Goal: Task Accomplishment & Management: Manage account settings

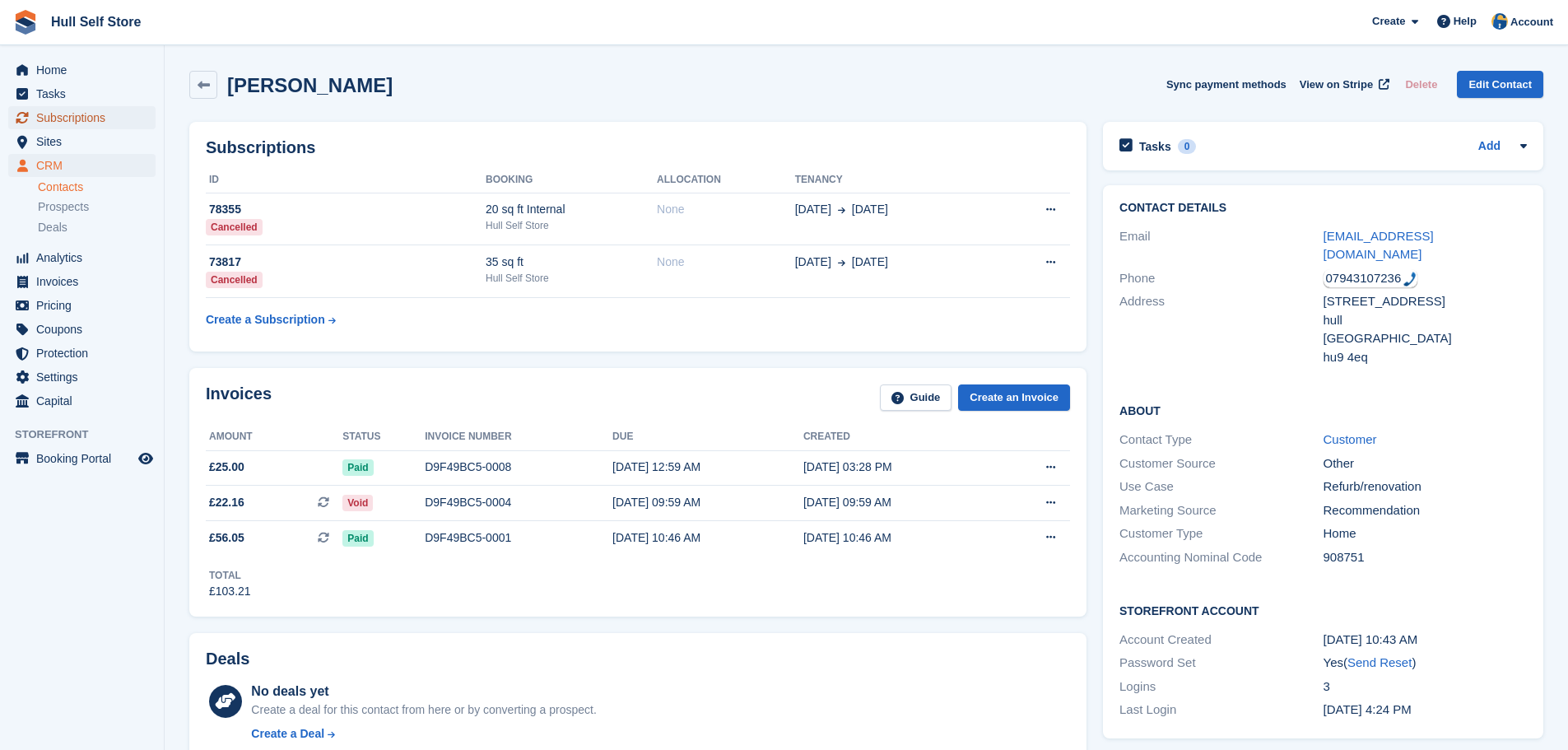
click at [47, 117] on span "Subscriptions" at bounding box center [85, 118] width 99 height 23
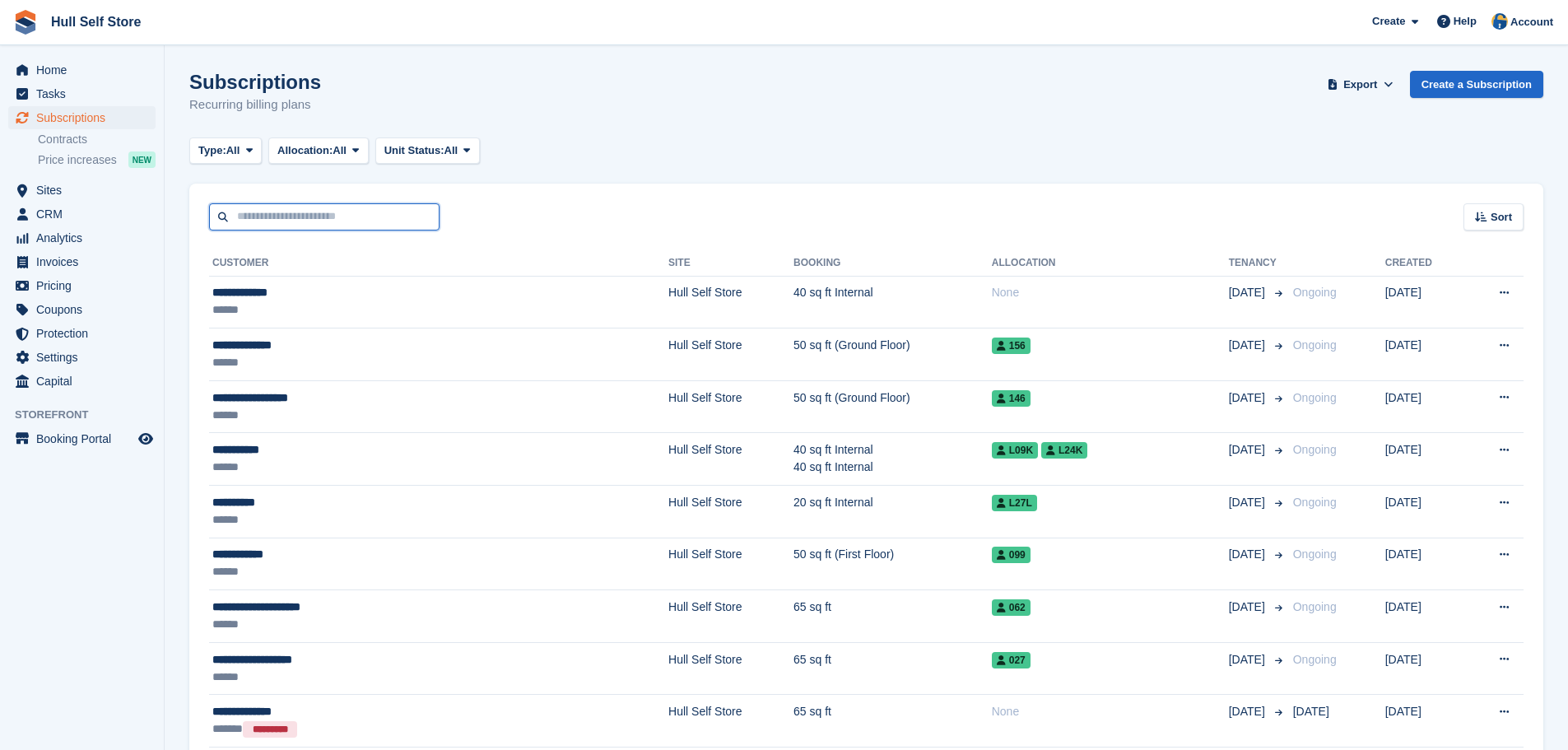
click at [314, 223] on input "text" at bounding box center [324, 216] width 230 height 27
type input "******"
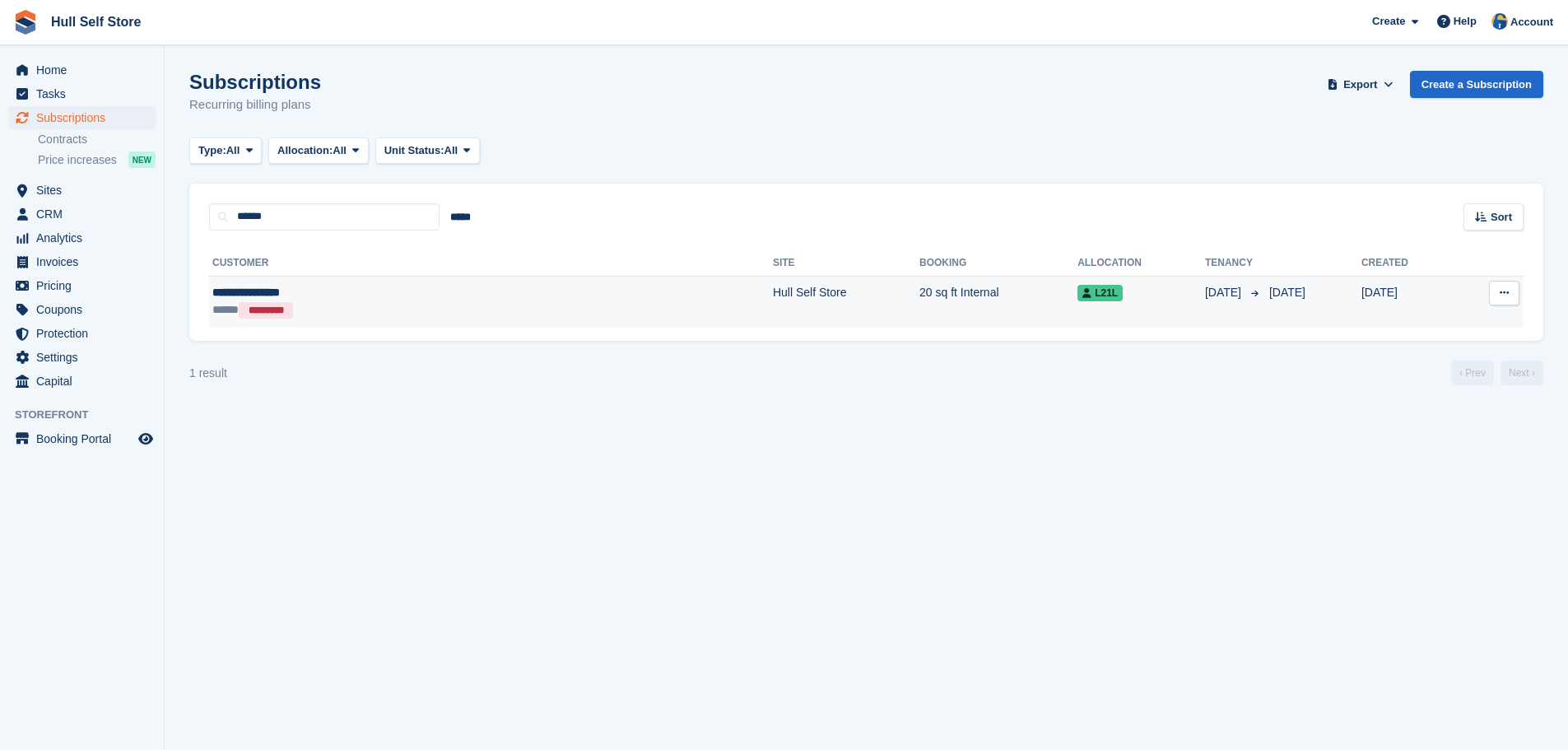
click at [307, 309] on div "***** *********" at bounding box center [351, 310] width 280 height 17
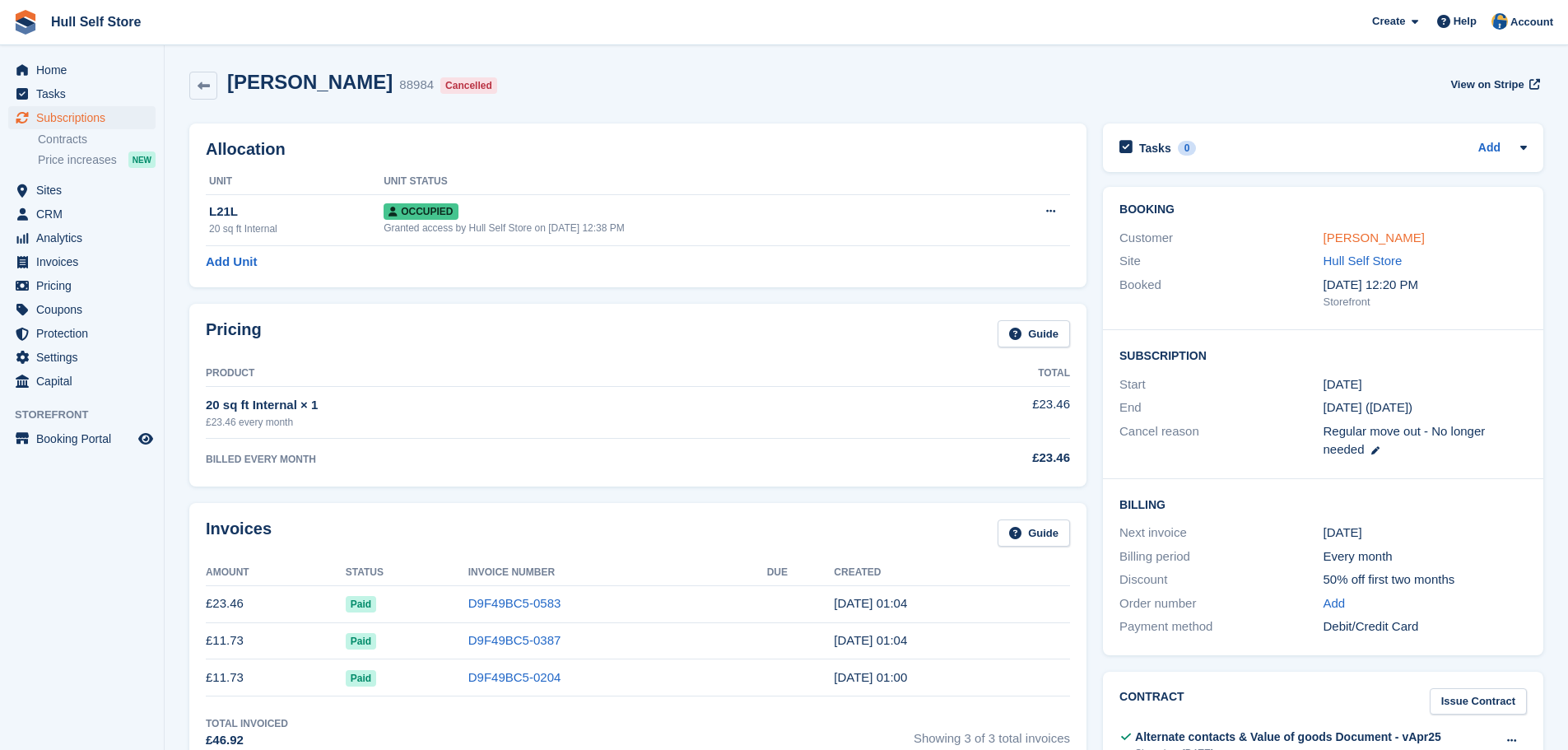
click at [1367, 231] on link "Lois Hedd Morris" at bounding box center [1374, 237] width 102 height 14
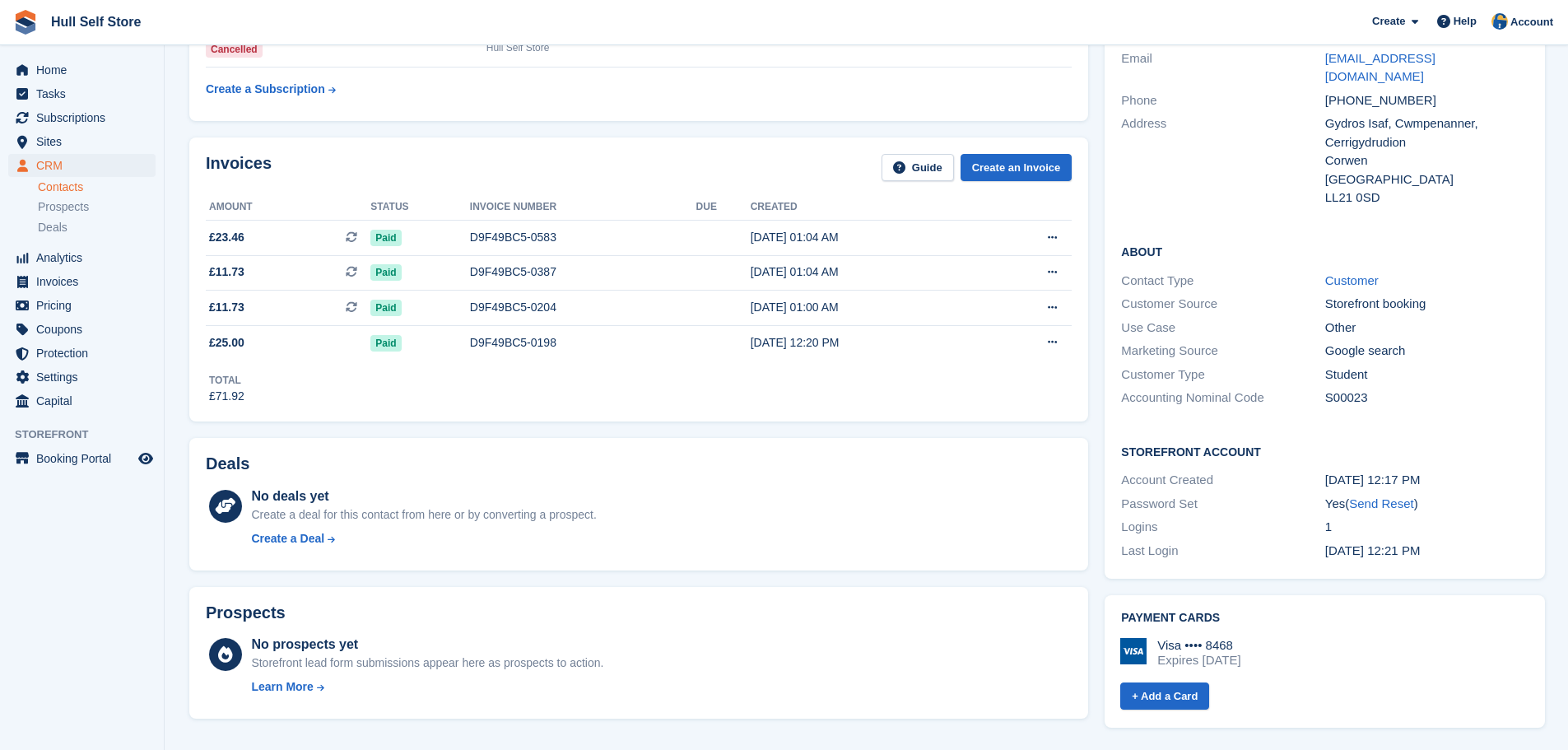
scroll to position [83, 0]
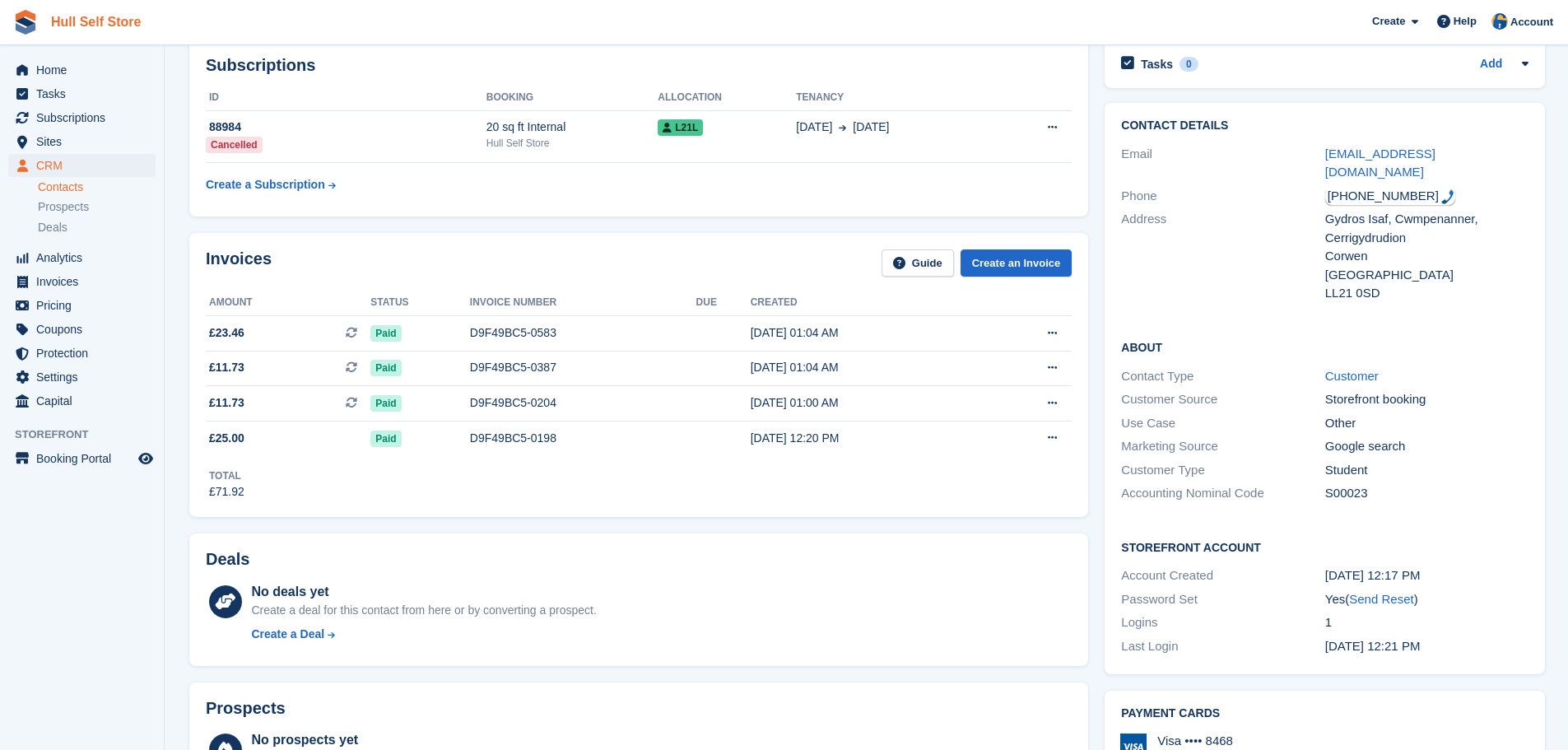
click at [85, 32] on link "Hull Self Store" at bounding box center [96, 21] width 103 height 27
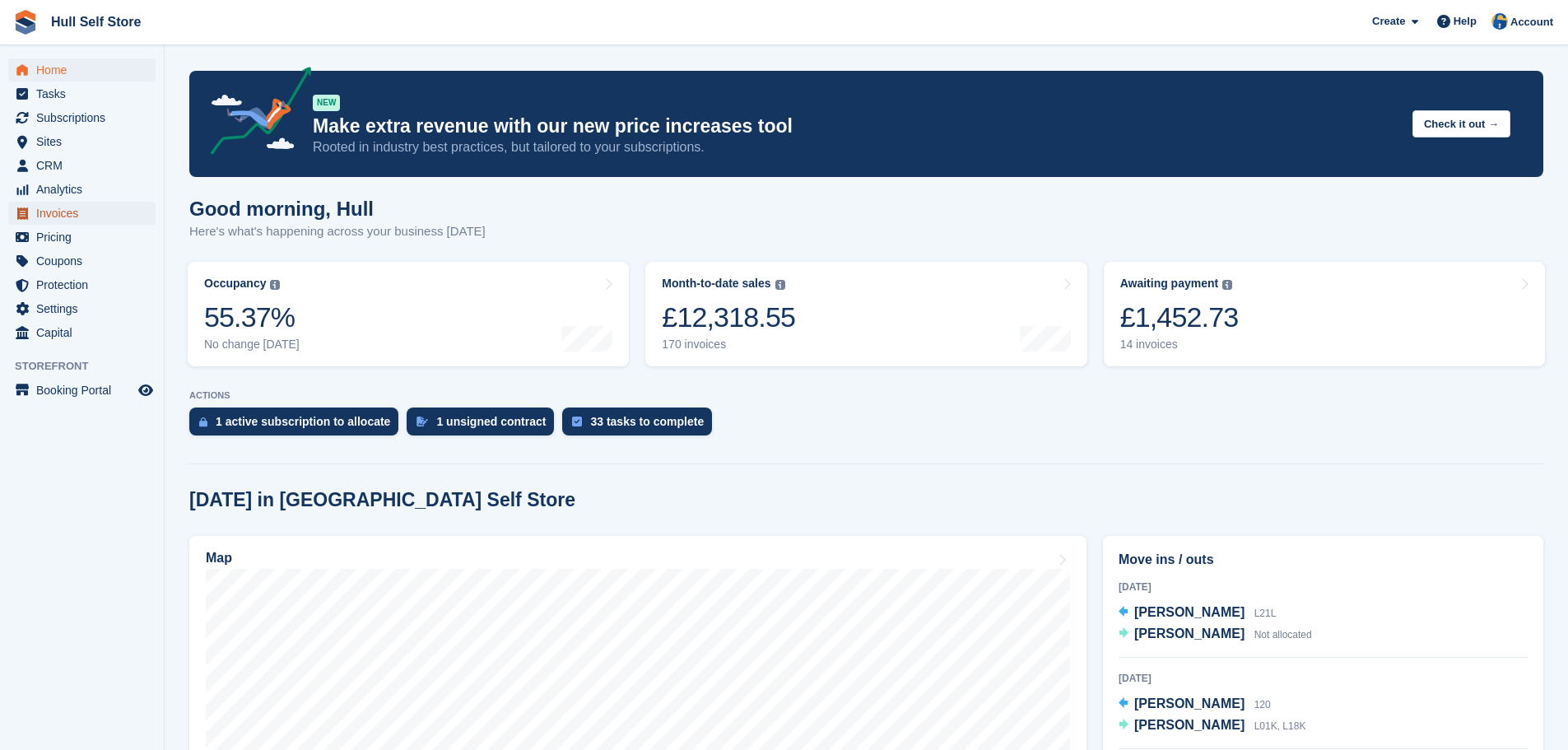
click at [55, 212] on span "Invoices" at bounding box center [85, 213] width 99 height 23
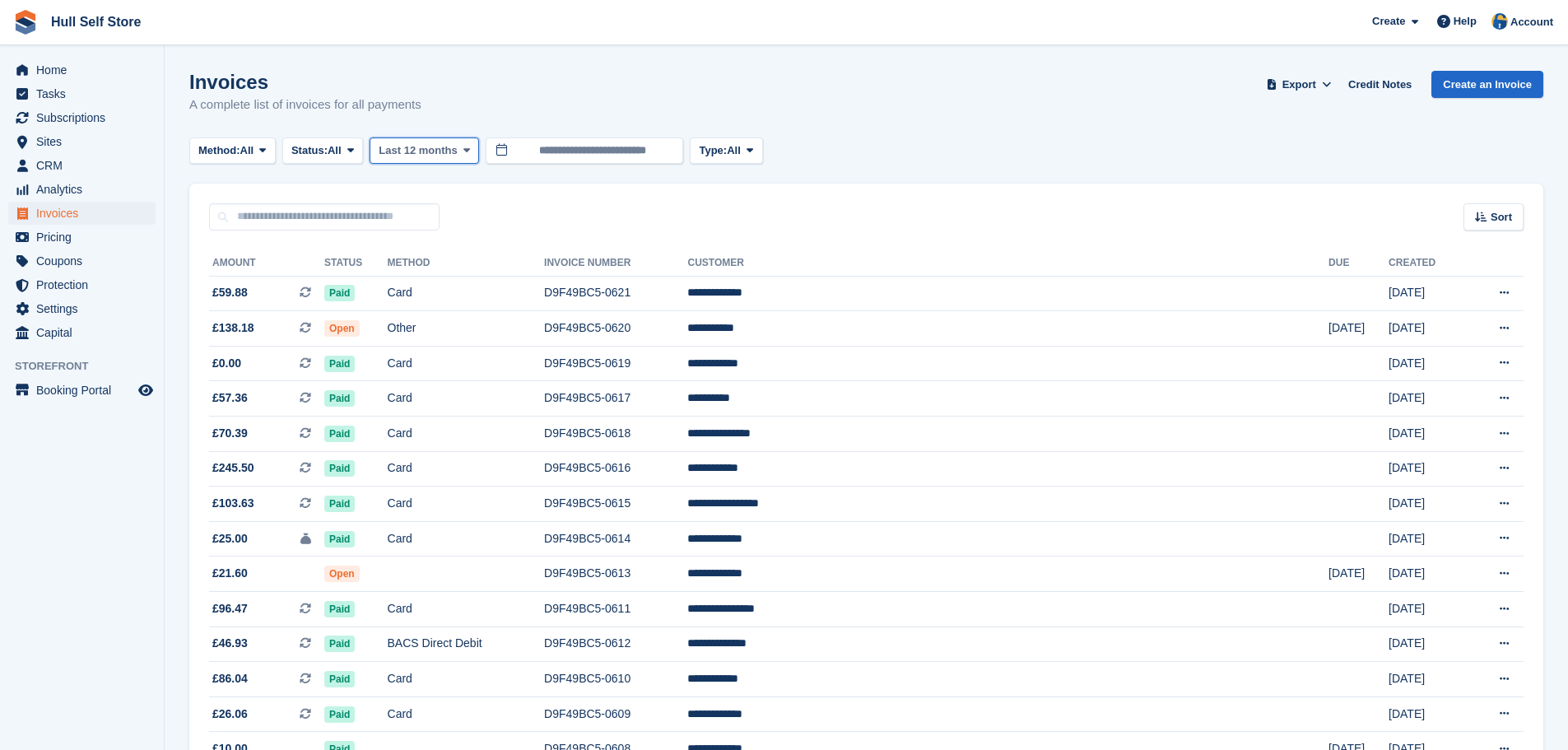
click at [458, 149] on button "Last 12 months" at bounding box center [424, 150] width 110 height 27
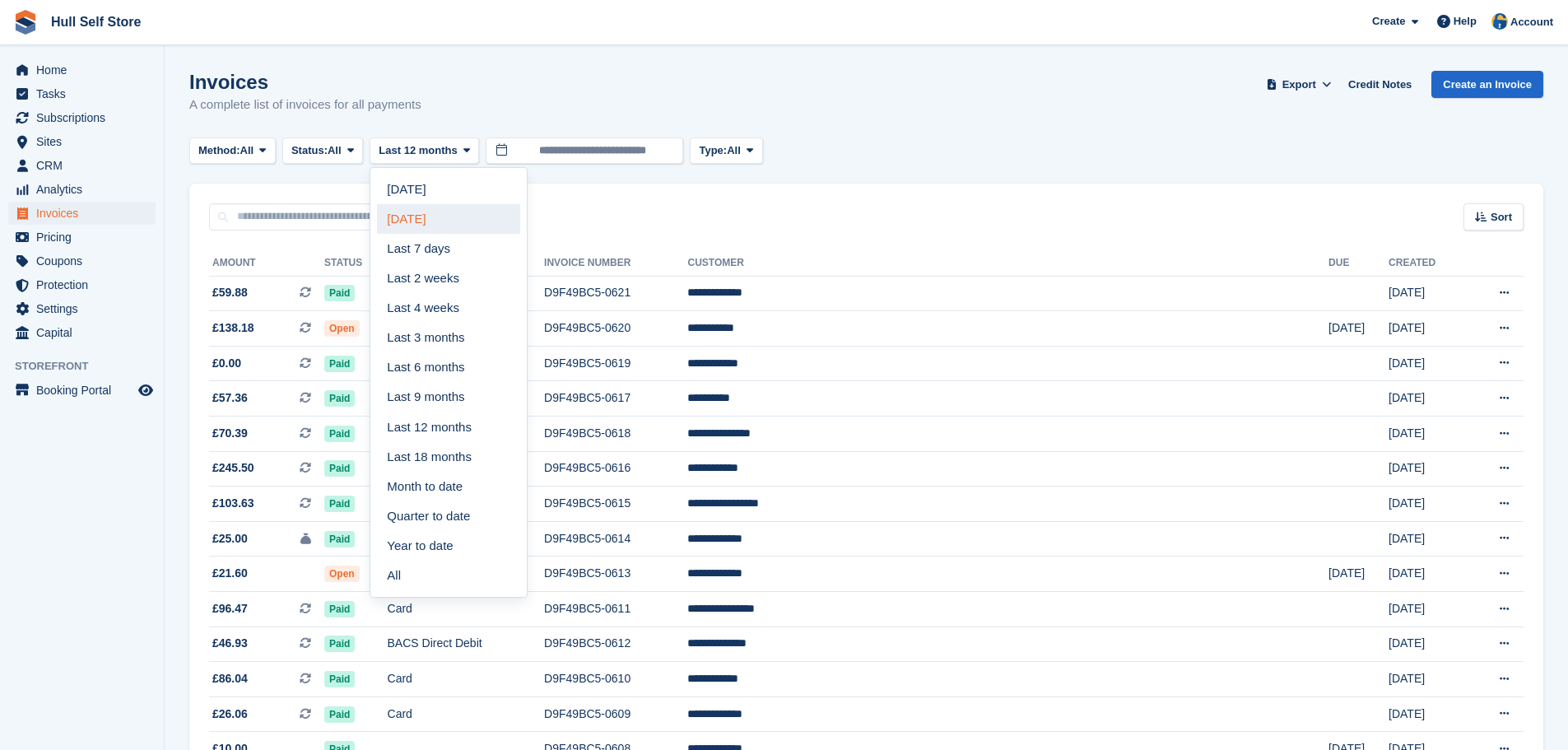
click at [437, 214] on link "[DATE]" at bounding box center [449, 219] width 143 height 30
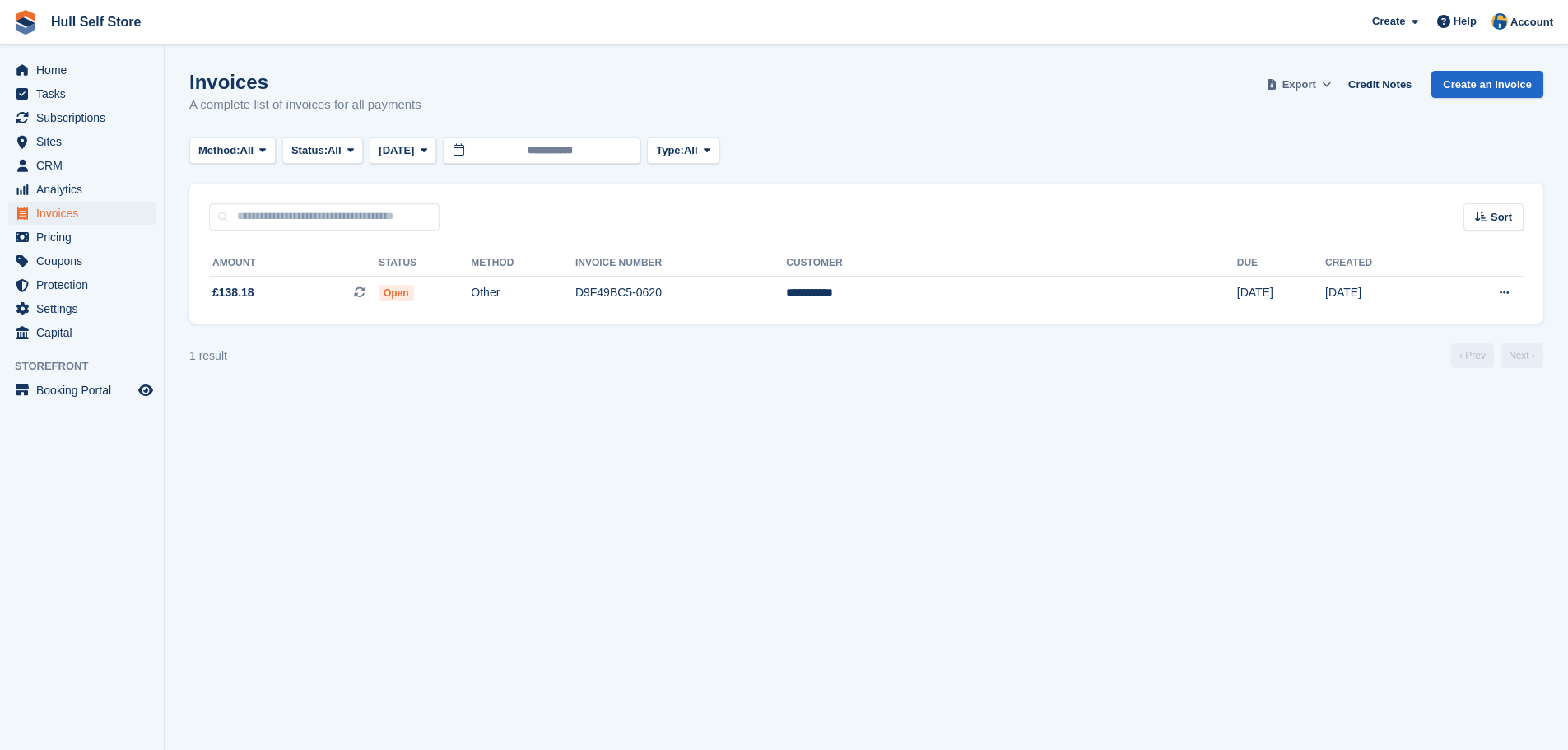
click at [1304, 80] on span "Export" at bounding box center [1299, 85] width 34 height 17
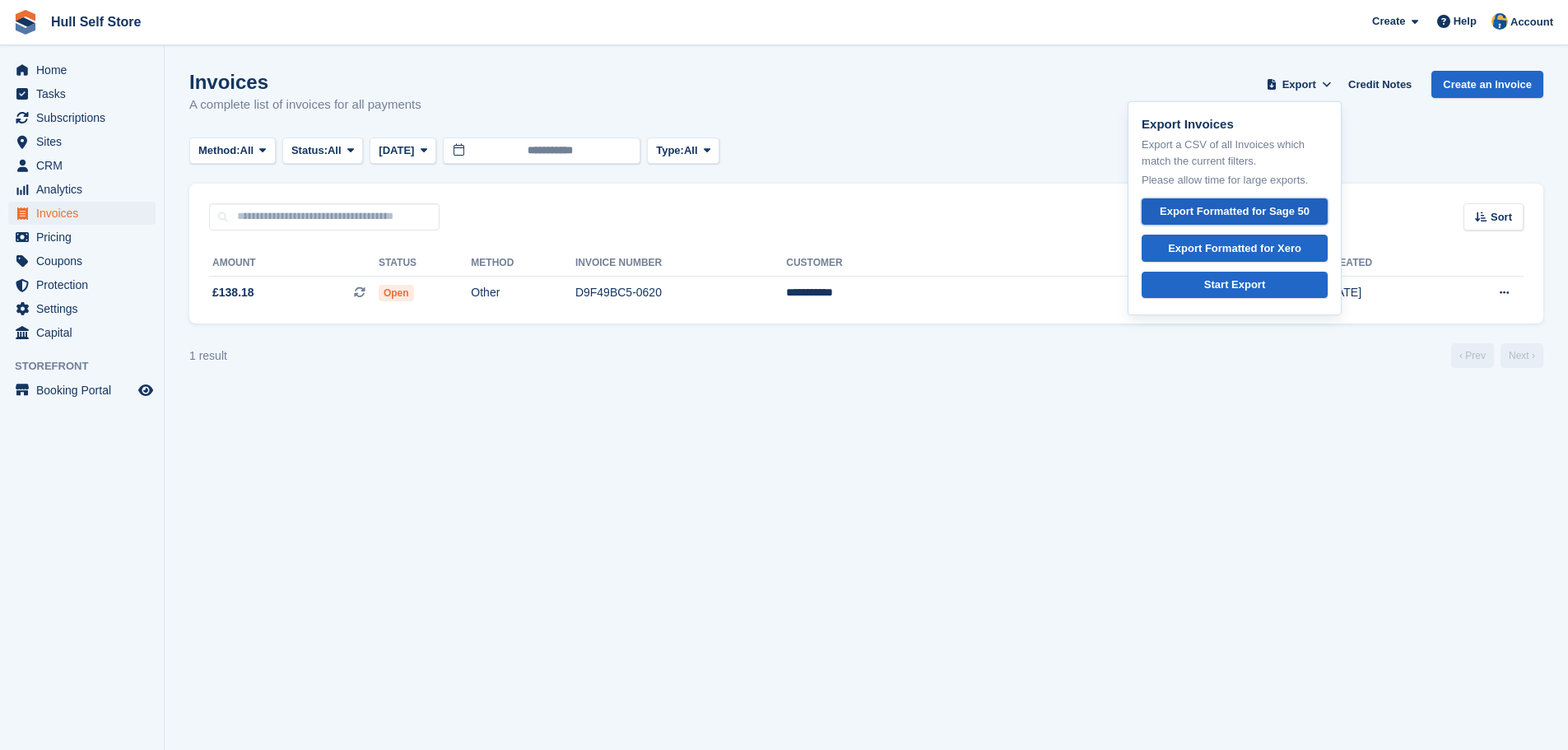
click at [1251, 209] on div "Export Formatted for Sage 50" at bounding box center [1234, 211] width 149 height 17
click at [1364, 85] on link "Credit Notes" at bounding box center [1380, 84] width 77 height 27
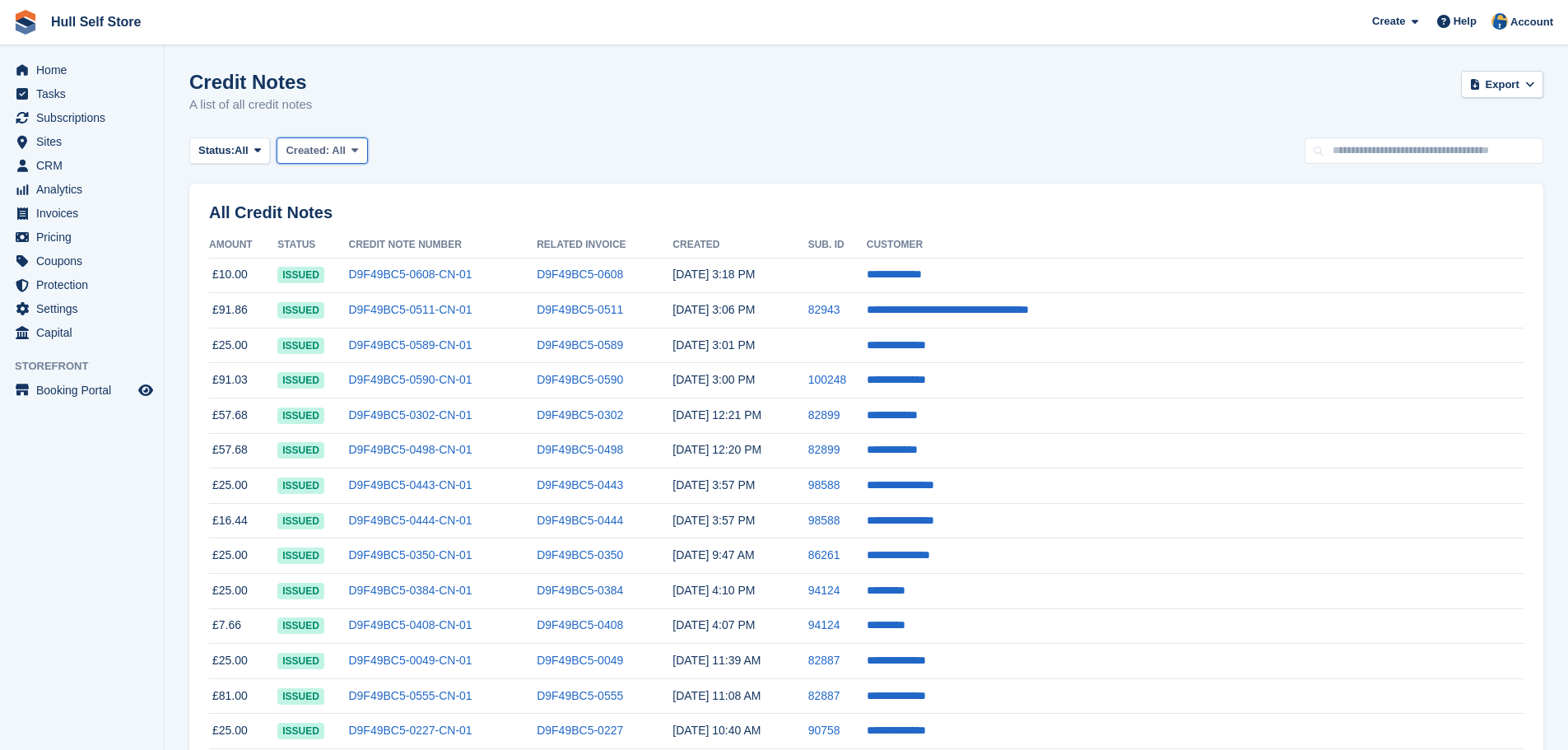
click at [311, 149] on span "Created:" at bounding box center [308, 150] width 44 height 12
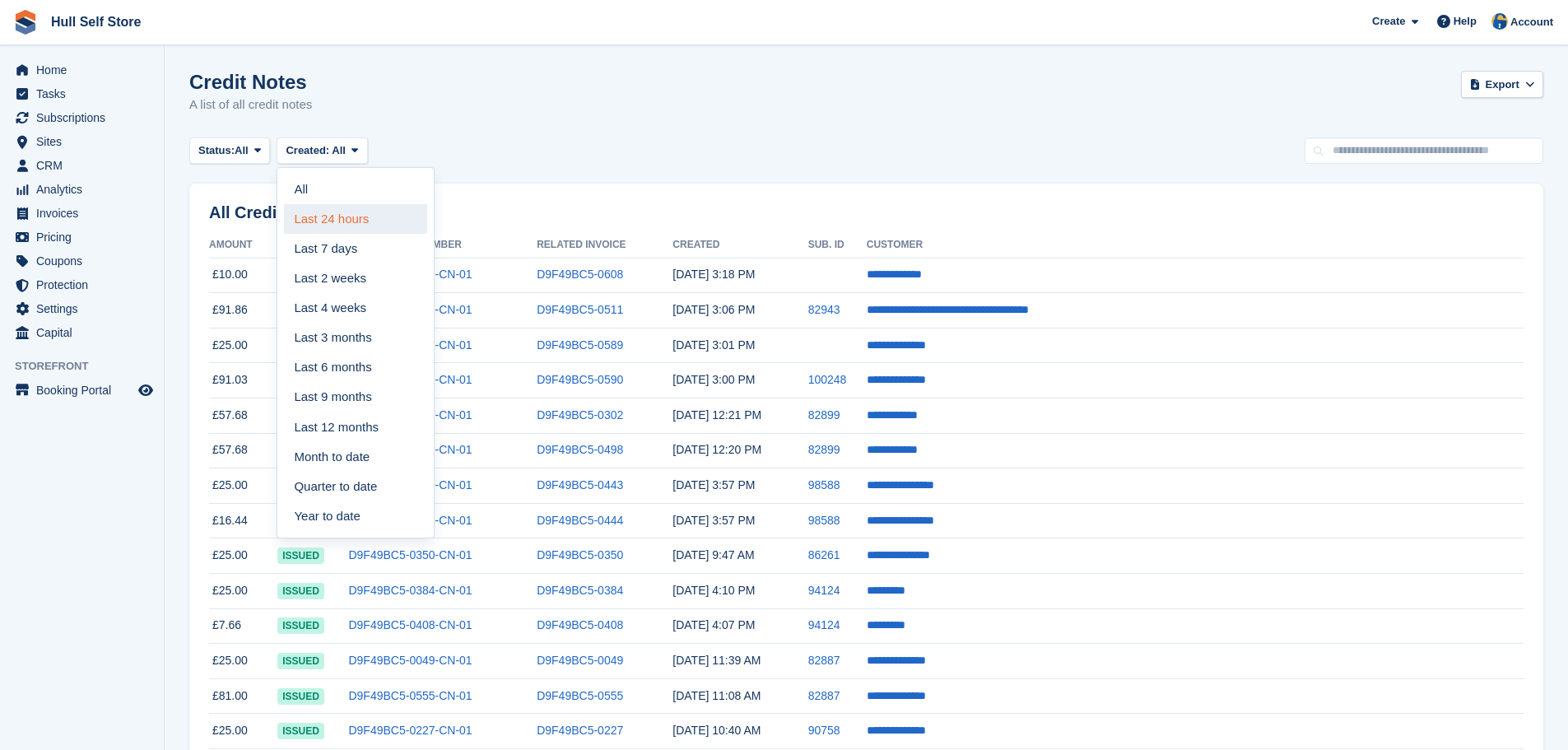
click at [319, 216] on link "Last 24 hours" at bounding box center [355, 219] width 143 height 30
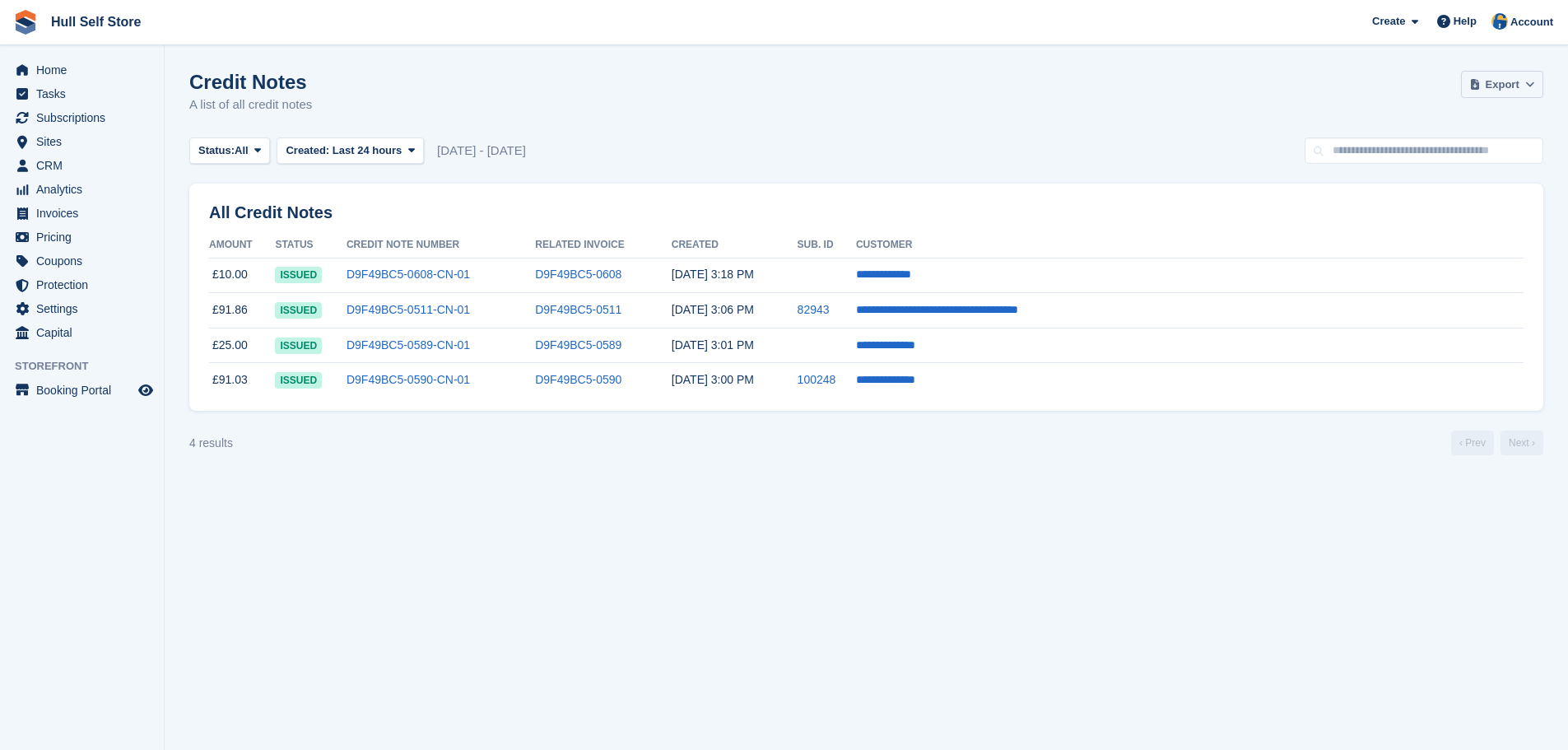
click at [1488, 88] on span "Export" at bounding box center [1502, 85] width 34 height 17
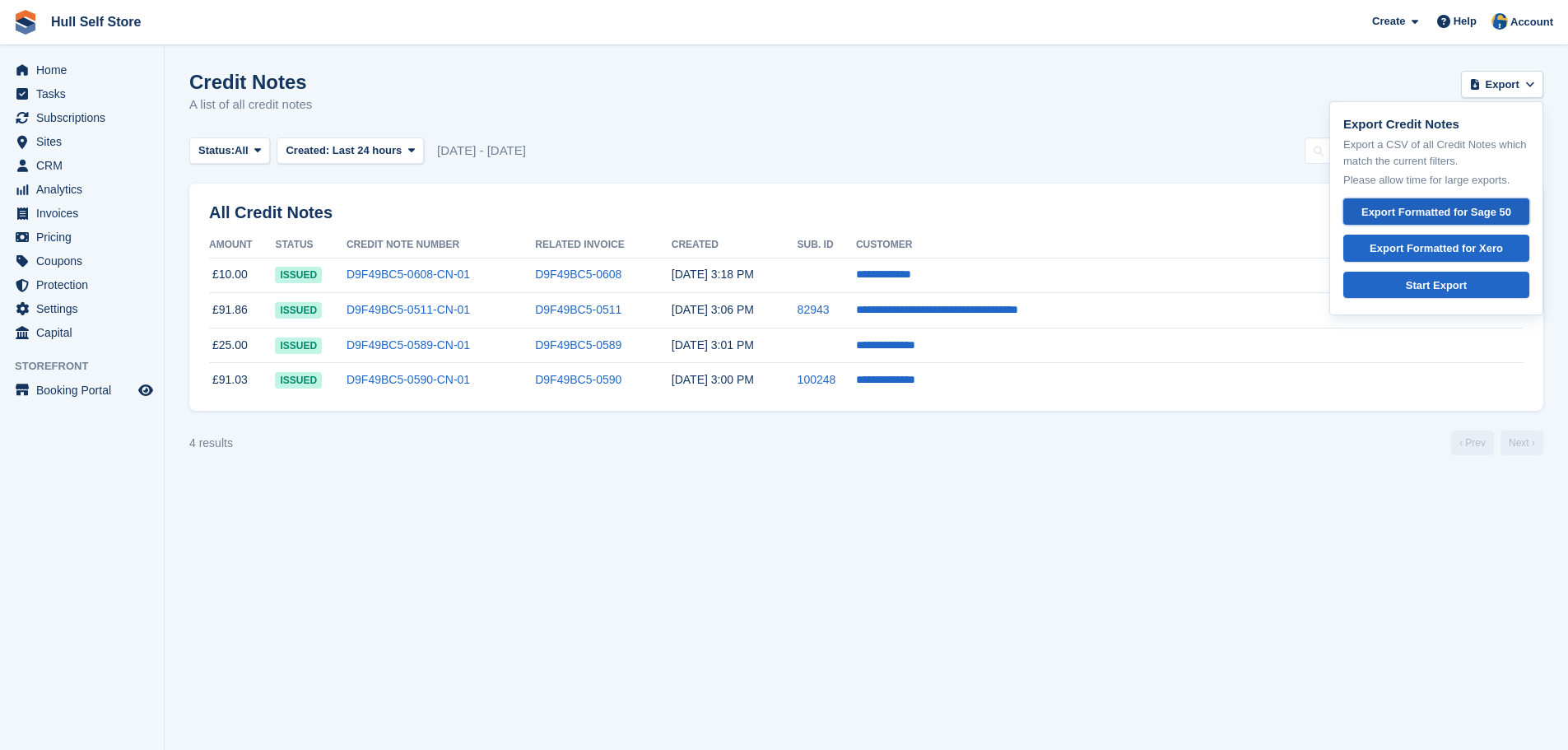
click at [1414, 215] on div "Export Formatted for Sage 50" at bounding box center [1436, 212] width 158 height 17
